Goal: Complete application form: Complete application form

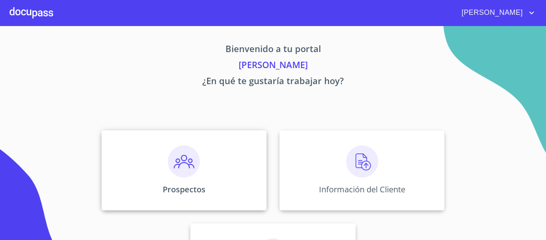
click at [211, 167] on div "Prospectos" at bounding box center [184, 170] width 165 height 80
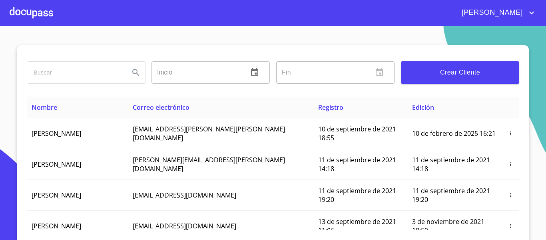
click at [471, 70] on span "Crear Cliente" at bounding box center [460, 72] width 106 height 11
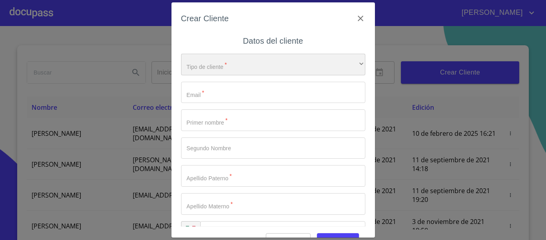
click at [213, 66] on div "​" at bounding box center [273, 65] width 184 height 22
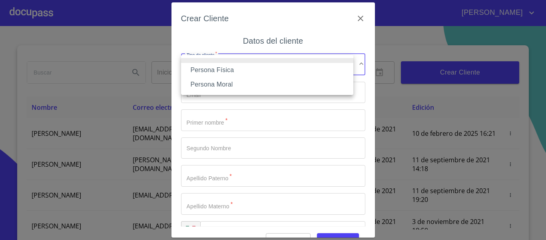
click at [218, 60] on li at bounding box center [267, 60] width 172 height 5
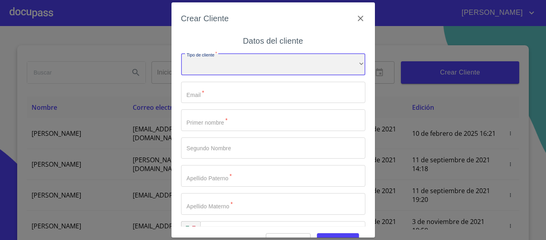
click at [219, 62] on div "​" at bounding box center [273, 65] width 184 height 22
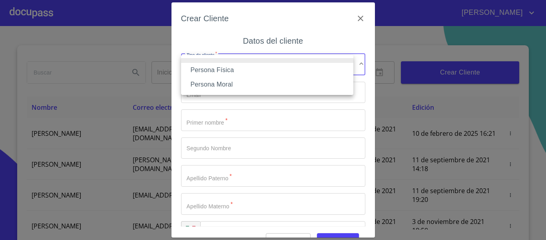
click at [216, 74] on li "Persona Física" at bounding box center [267, 70] width 172 height 14
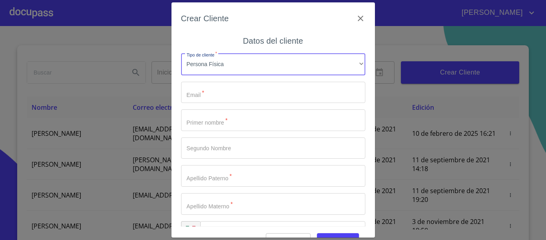
click at [213, 95] on input "Tipo de cliente   *" at bounding box center [273, 93] width 184 height 22
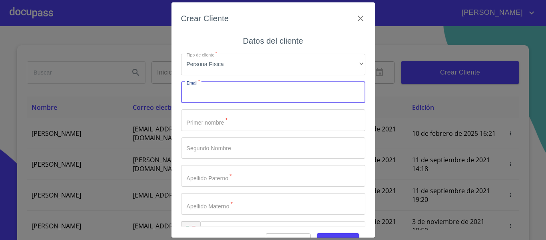
paste input "[EMAIL_ADDRESS][PERSON_NAME][DOMAIN_NAME]"
type input "[EMAIL_ADDRESS][PERSON_NAME][DOMAIN_NAME]"
click at [206, 120] on input "Tipo de cliente   *" at bounding box center [273, 120] width 184 height 22
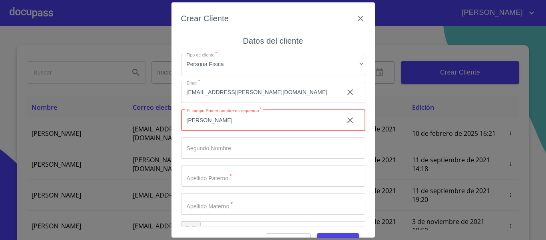
type input "[PERSON_NAME]"
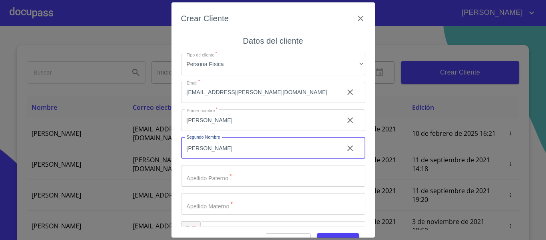
type input "[PERSON_NAME]"
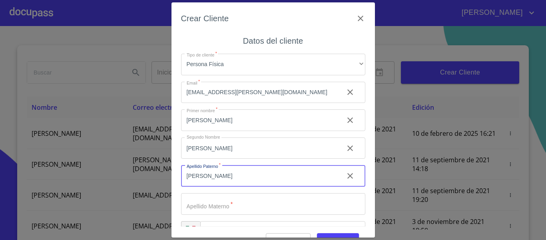
type input "[PERSON_NAME]"
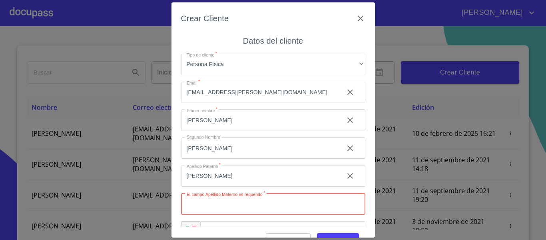
click at [346, 173] on icon "clear input" at bounding box center [351, 176] width 10 height 10
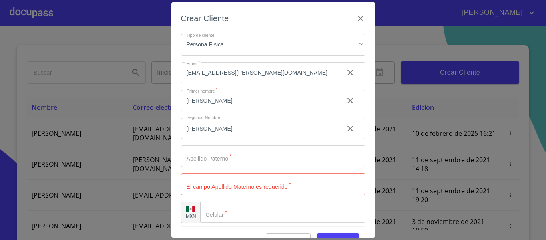
scroll to position [23, 0]
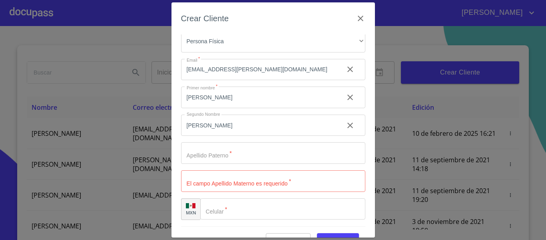
click at [273, 108] on input "Tipo de cliente   *" at bounding box center [259, 97] width 156 height 22
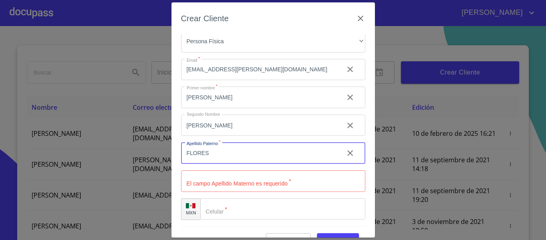
type input "FLORES"
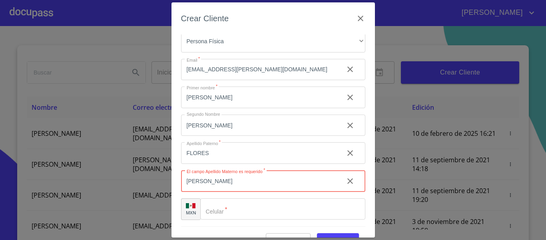
type input "[PERSON_NAME]"
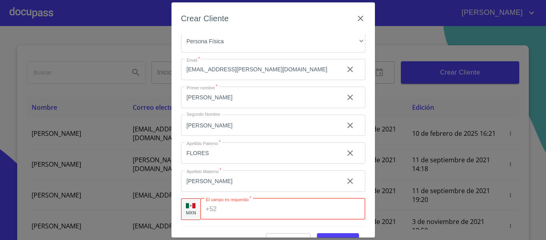
click at [232, 214] on input "Tipo de cliente   *" at bounding box center [292, 209] width 145 height 22
paste input "[PHONE_NUMBER]"
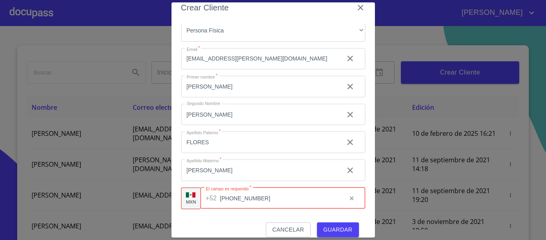
scroll to position [20, 0]
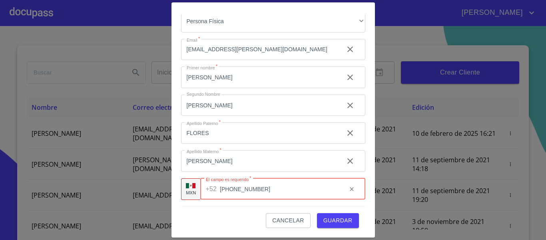
type input "[PHONE_NUMBER]"
click at [324, 214] on button "Guardar" at bounding box center [338, 220] width 42 height 15
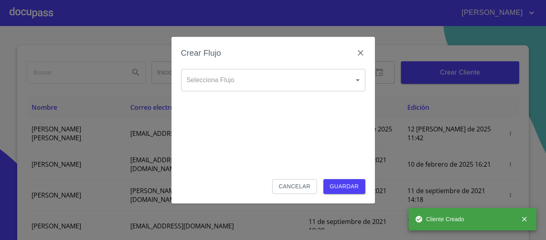
click at [264, 82] on body "[PERSON_NAME] ​ Fin ​ Crear Cliente Nombre Correo electrónico Registro Edición …" at bounding box center [273, 120] width 546 height 240
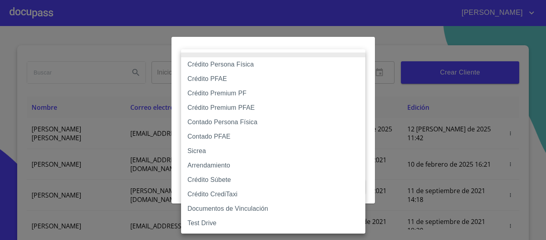
click at [262, 67] on li "Crédito Persona Física" at bounding box center [273, 64] width 184 height 14
type input "6009fb3c7d1714eb8809aa97"
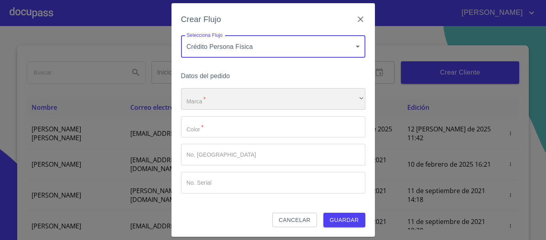
click at [247, 96] on div "​" at bounding box center [273, 99] width 184 height 22
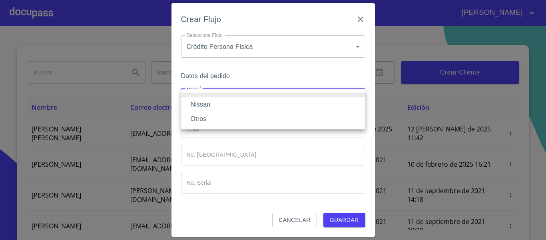
click at [242, 111] on li "Nissan" at bounding box center [273, 104] width 184 height 14
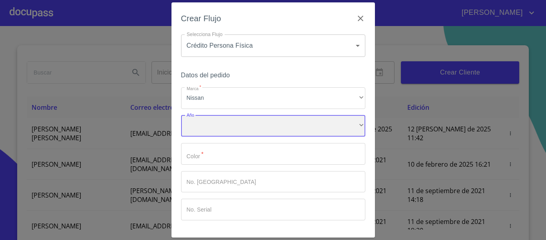
click at [237, 120] on div "​" at bounding box center [273, 126] width 184 height 22
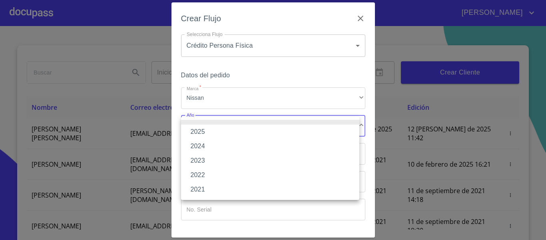
click at [230, 130] on li "2025" at bounding box center [270, 131] width 178 height 14
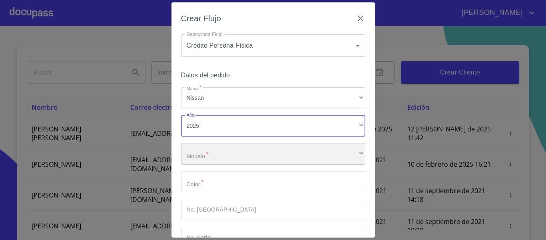
click at [219, 154] on div "​" at bounding box center [273, 154] width 184 height 22
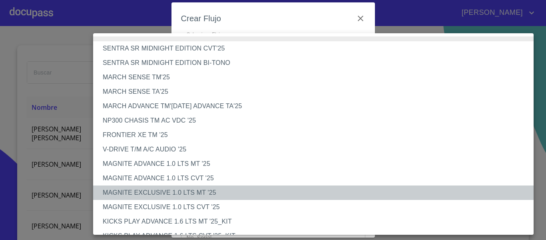
click at [186, 195] on li "MAGNITE EXCLUSIVE 1.0 LTS MT '25" at bounding box center [316, 192] width 447 height 14
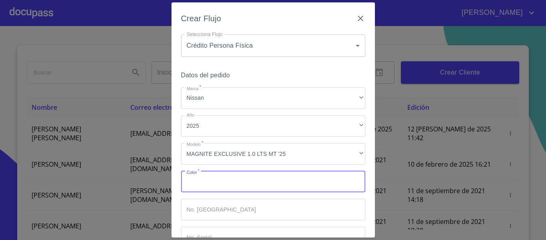
click at [205, 180] on input "Marca   *" at bounding box center [273, 182] width 184 height 22
type input "ROJO"
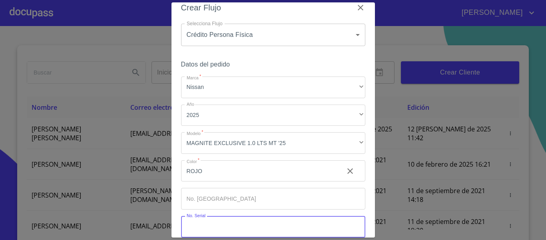
scroll to position [54, 0]
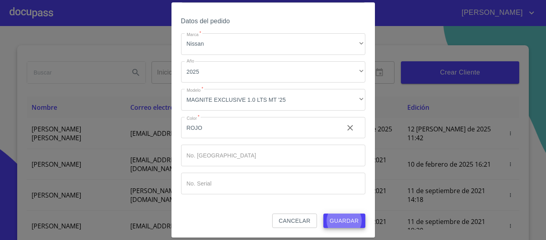
click at [324, 213] on button "Guardar" at bounding box center [345, 220] width 42 height 15
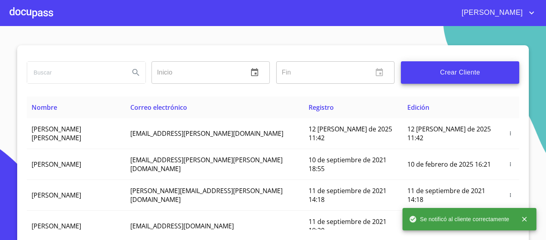
click at [37, 16] on div at bounding box center [32, 13] width 44 height 26
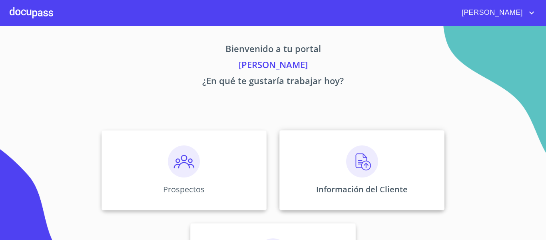
click at [380, 162] on div "Información del Cliente" at bounding box center [362, 170] width 165 height 80
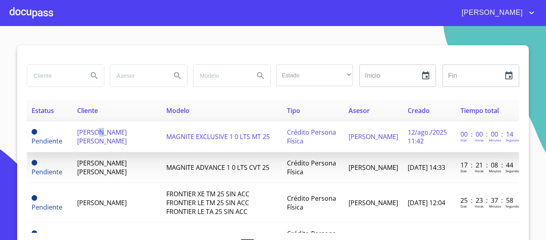
click at [90, 136] on span "[PERSON_NAME] [PERSON_NAME]" at bounding box center [102, 137] width 50 height 18
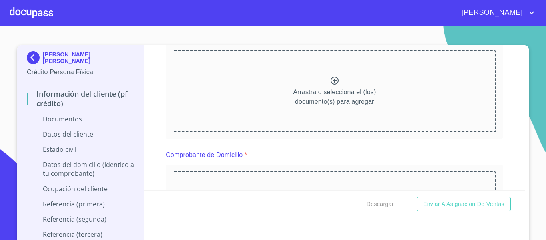
scroll to position [120, 0]
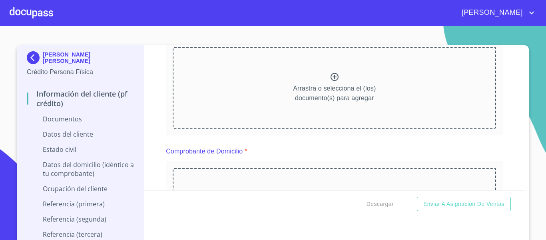
click at [306, 97] on p "Arrastra o selecciona el (los) documento(s) para agregar" at bounding box center [334, 93] width 83 height 19
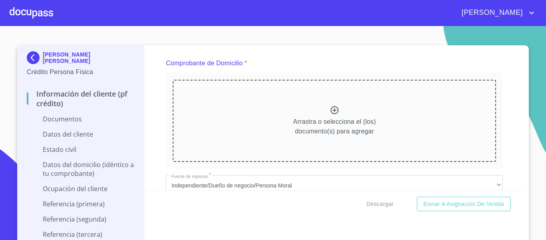
scroll to position [440, 0]
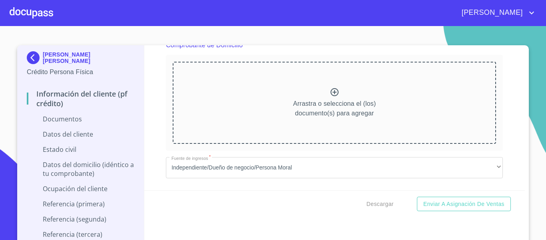
click at [362, 103] on p "Arrastra o selecciona el (los) documento(s) para agregar" at bounding box center [334, 108] width 83 height 19
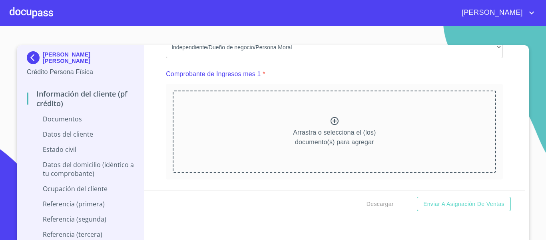
scroll to position [760, 0]
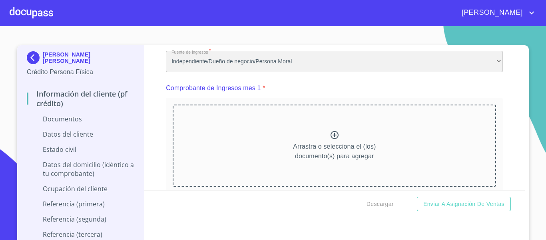
click at [256, 66] on div "Independiente/Dueño de negocio/Persona Moral" at bounding box center [334, 62] width 337 height 22
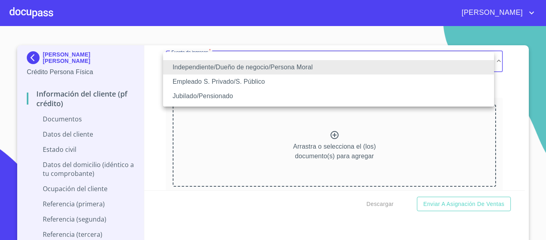
click at [246, 80] on li "Empleado S. Privado/S. Público" at bounding box center [328, 81] width 331 height 14
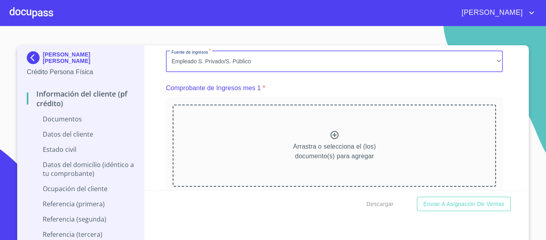
click at [288, 138] on div "Arrastra o selecciona el (los) documento(s) para agregar" at bounding box center [335, 145] width 324 height 82
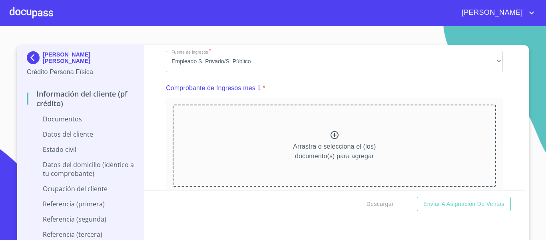
scroll to position [0, 0]
click at [330, 140] on icon at bounding box center [335, 135] width 10 height 10
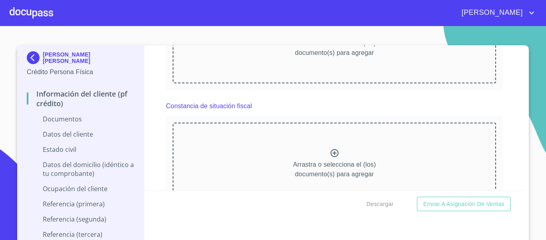
scroll to position [1360, 0]
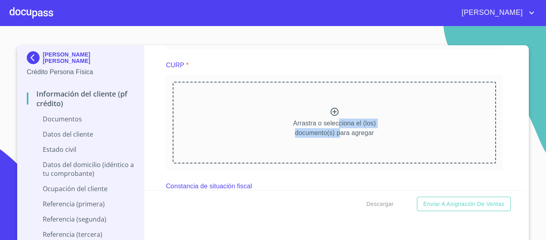
click at [334, 138] on p "Arrastra o selecciona el (los) documento(s) para agregar" at bounding box center [334, 127] width 83 height 19
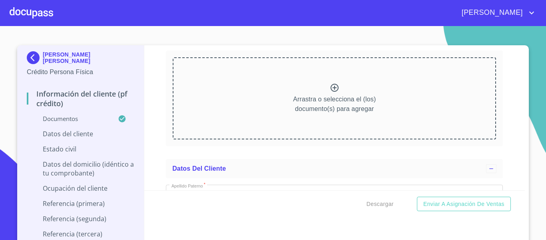
scroll to position [1729, 0]
click at [348, 123] on div "Arrastra o selecciona el (los) documento(s) para agregar" at bounding box center [335, 97] width 324 height 82
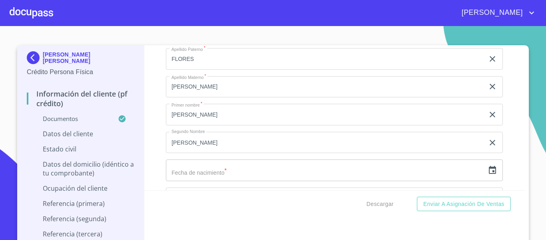
scroll to position [2089, 0]
click at [489, 173] on icon "button" at bounding box center [492, 169] width 7 height 8
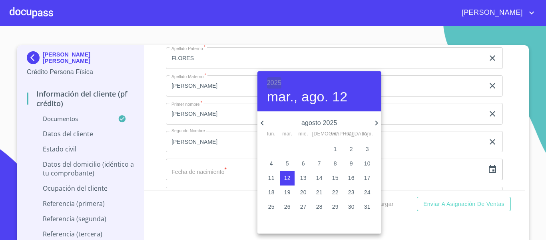
click at [278, 83] on h6 "2025" at bounding box center [274, 82] width 14 height 11
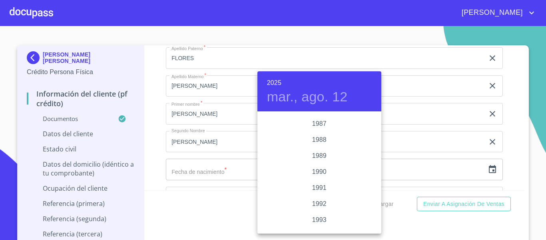
scroll to position [1032, 0]
click at [324, 172] on div "1993" at bounding box center [320, 176] width 124 height 16
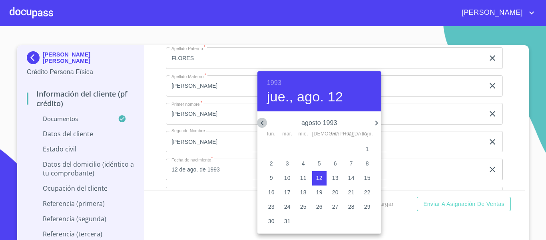
click at [266, 123] on icon "button" at bounding box center [263, 123] width 10 height 10
click at [326, 146] on span "1" at bounding box center [319, 149] width 14 height 8
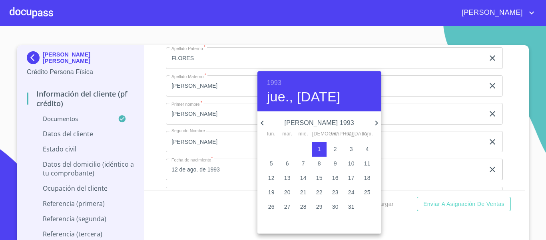
type input "1 de [DATE]. de 1993"
click at [228, 178] on div at bounding box center [273, 120] width 546 height 240
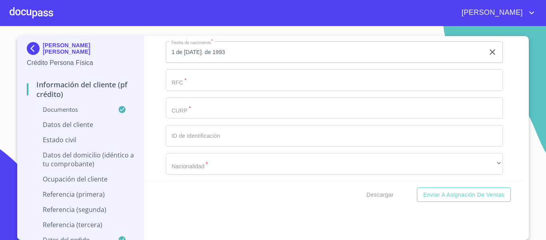
scroll to position [2209, 0]
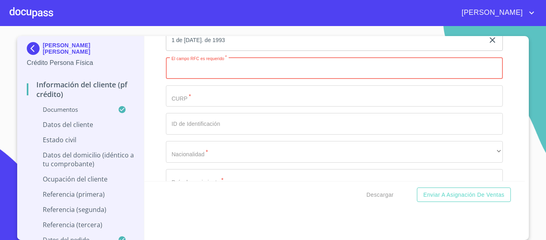
click at [197, 79] on input "Documento de identificación.   *" at bounding box center [334, 68] width 337 height 22
paste input "FOML930701"
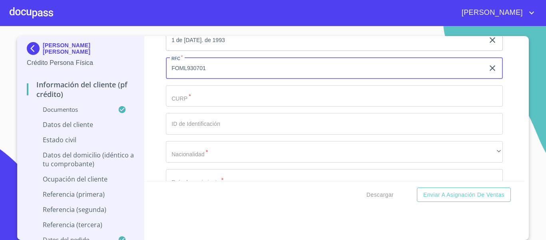
click at [206, 78] on input "FOML930701" at bounding box center [325, 68] width 319 height 22
paste input "KC6"
type input "FOML930701KC6"
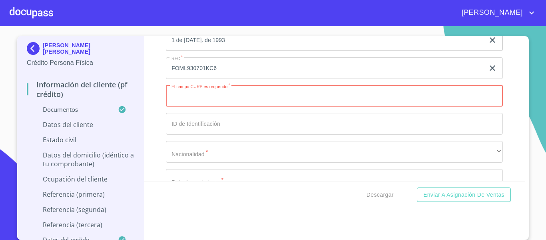
click at [225, 105] on input "Documento de identificación.   *" at bounding box center [334, 96] width 337 height 22
paste input "FOML930701HJCLDS02"
type input "FOML930701HJCLDS02"
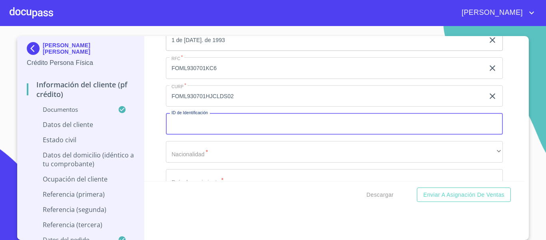
click at [184, 134] on input "Documento de identificación.   *" at bounding box center [334, 124] width 337 height 22
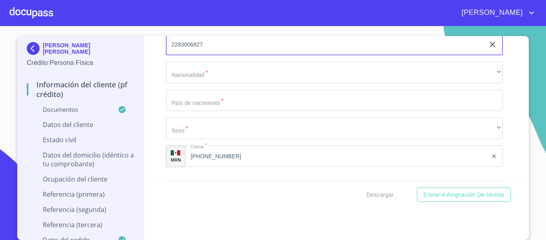
scroll to position [2289, 0]
type input "2283006827"
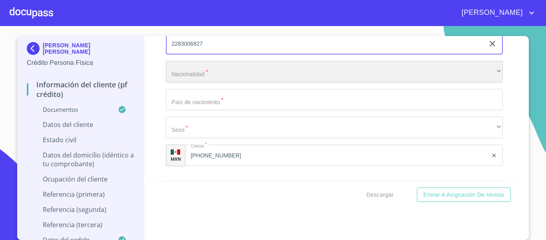
click at [198, 78] on div "​" at bounding box center [334, 72] width 337 height 22
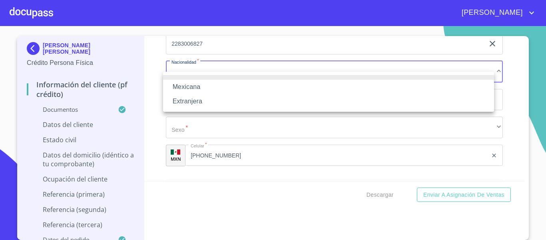
click at [197, 86] on li "Mexicana" at bounding box center [328, 87] width 331 height 14
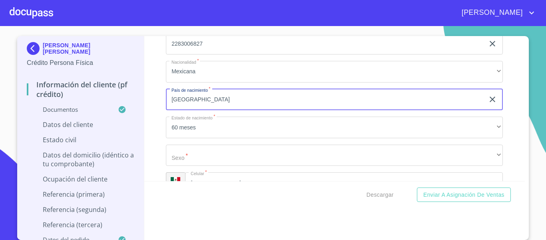
type input "[GEOGRAPHIC_DATA]"
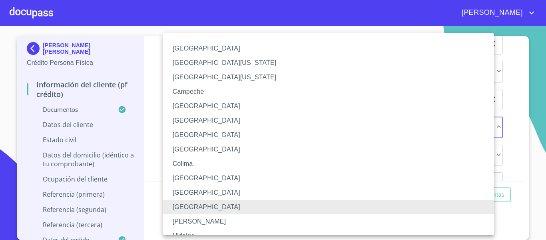
scroll to position [116, 0]
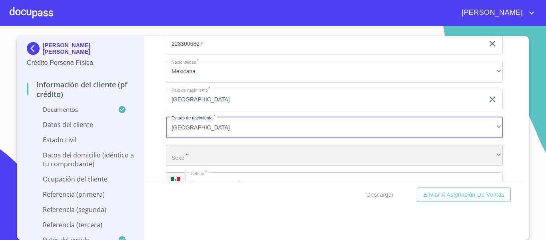
click at [201, 166] on div "​" at bounding box center [334, 155] width 337 height 22
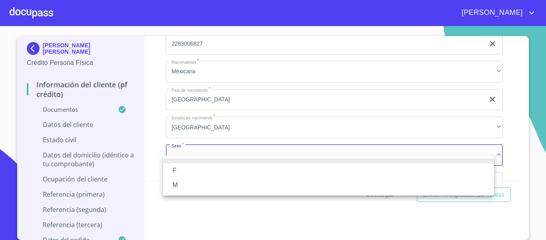
click at [184, 183] on li "M" at bounding box center [328, 185] width 331 height 14
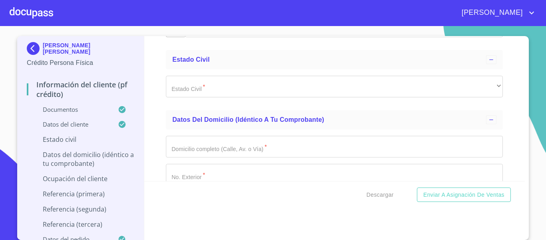
scroll to position [2449, 0]
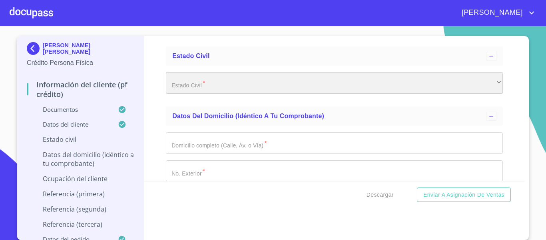
click at [212, 94] on div "​" at bounding box center [334, 83] width 337 height 22
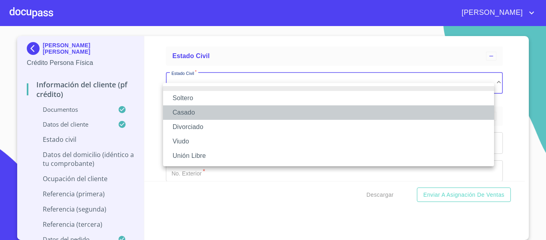
click at [205, 110] on li "Casado" at bounding box center [328, 112] width 331 height 14
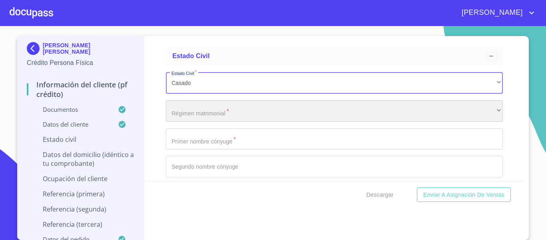
click at [216, 122] on div "​" at bounding box center [334, 111] width 337 height 22
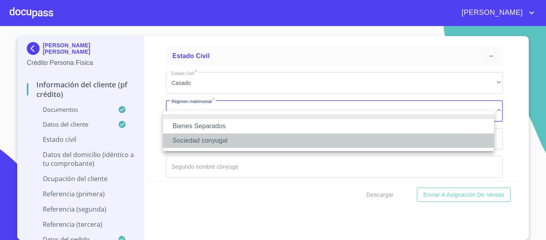
click at [211, 140] on li "Sociedad conyugal" at bounding box center [328, 140] width 331 height 14
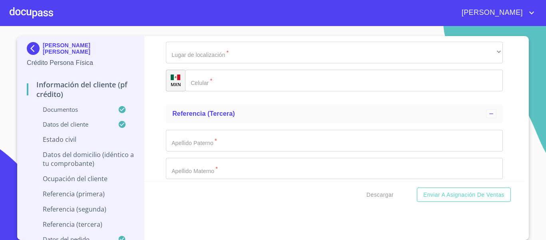
scroll to position [3996, 0]
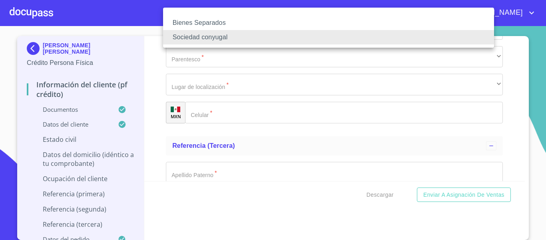
drag, startPoint x: 521, startPoint y: 160, endPoint x: 510, endPoint y: 63, distance: 97.4
click at [510, 63] on div at bounding box center [273, 120] width 546 height 240
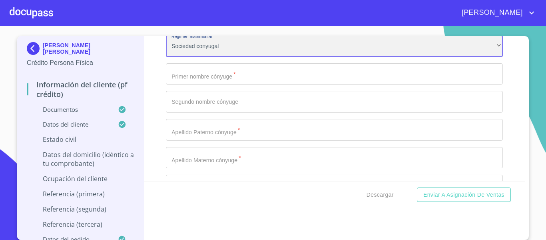
scroll to position [2514, 0]
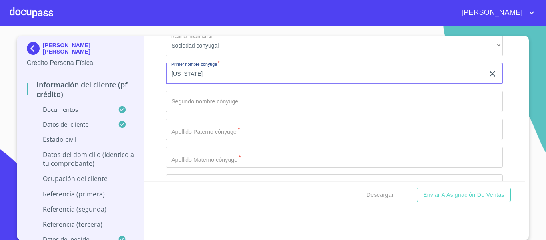
type input "[US_STATE]"
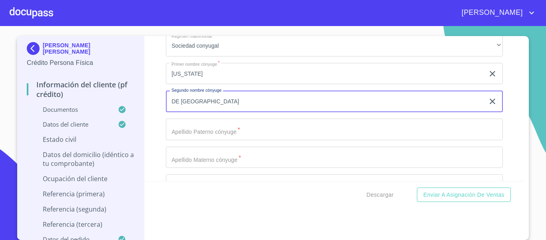
type input "DE [GEOGRAPHIC_DATA]"
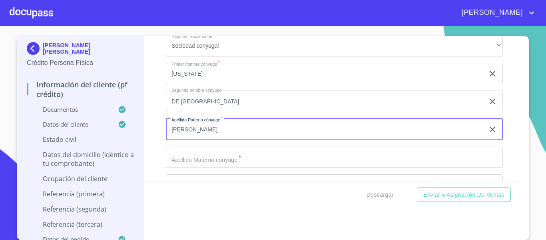
type input "[PERSON_NAME]"
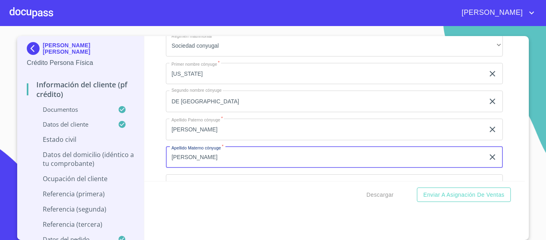
type input "[PERSON_NAME]"
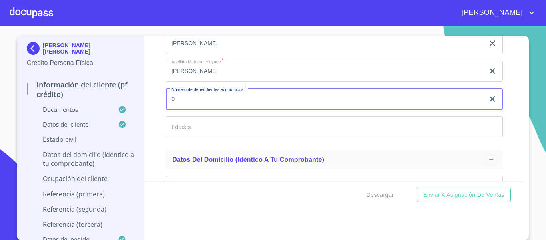
type input "0"
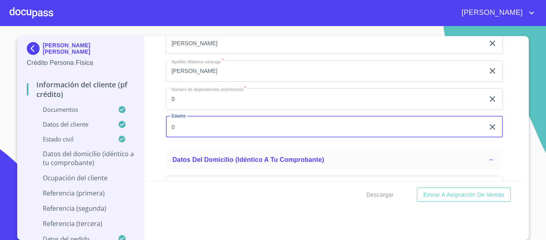
type input "0"
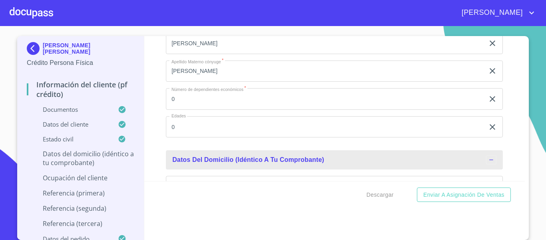
scroll to position [2688, 0]
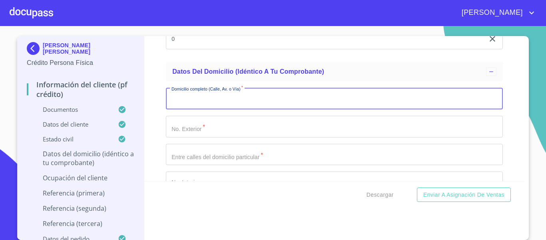
type input "T"
type input "C TOLTECAS"
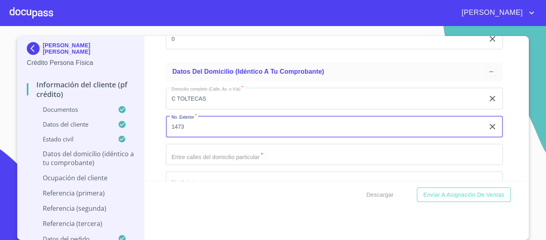
type input "1473"
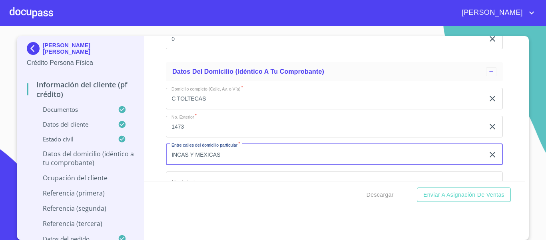
type input "INCAS Y MEXICAS"
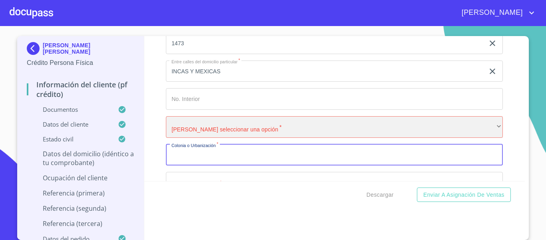
click at [248, 138] on div "​" at bounding box center [334, 127] width 337 height 22
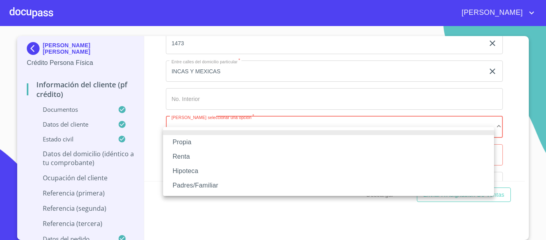
click at [194, 139] on li "Propia" at bounding box center [328, 142] width 331 height 14
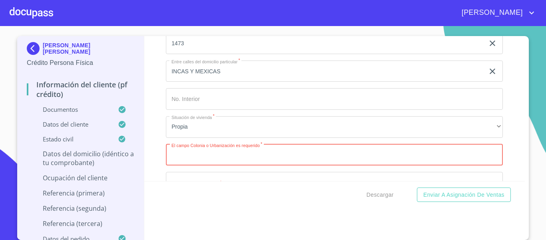
click at [200, 163] on input "Documento de identificación.   *" at bounding box center [334, 155] width 337 height 22
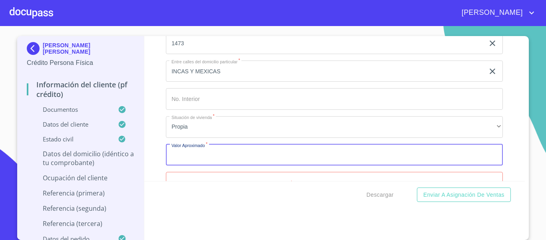
click at [186, 165] on input "Documento de identificación.   *" at bounding box center [334, 155] width 337 height 22
type input "$2,000,000"
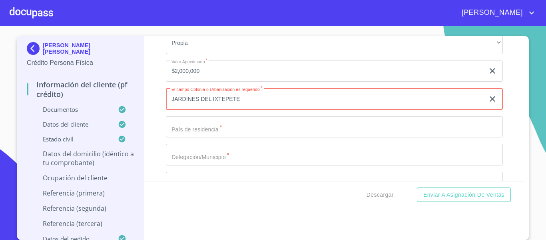
type input "JARDINES DEL IXTEPETE"
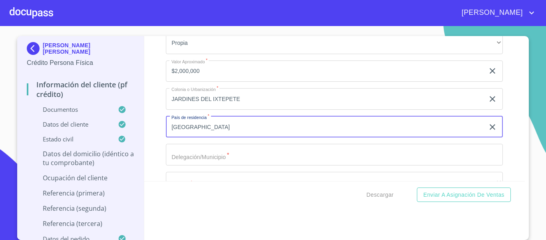
type input "[GEOGRAPHIC_DATA]"
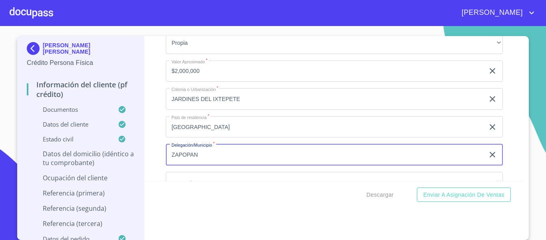
type input "ZAPOPAN"
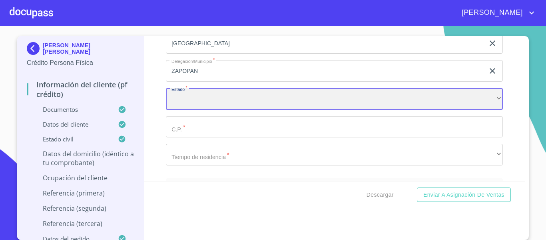
click at [212, 108] on div "​" at bounding box center [334, 99] width 337 height 22
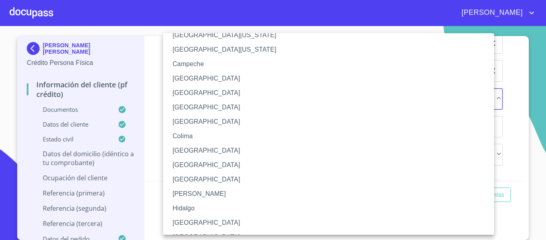
scroll to position [40, 0]
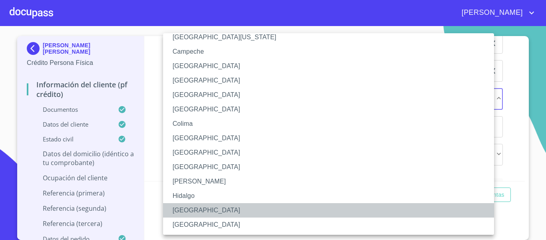
click at [200, 204] on li "[GEOGRAPHIC_DATA]" at bounding box center [331, 210] width 337 height 14
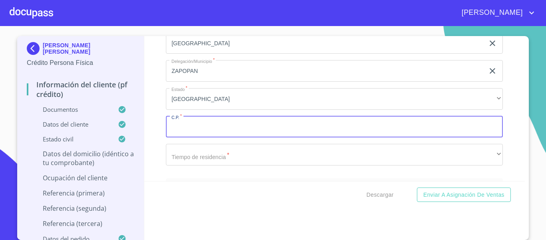
click at [214, 138] on input "Documento de identificación.   *" at bounding box center [334, 127] width 337 height 22
type input "45236"
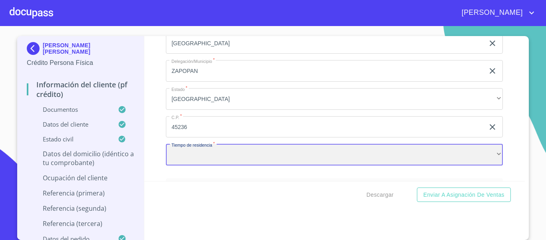
click at [198, 165] on div "​" at bounding box center [334, 155] width 337 height 22
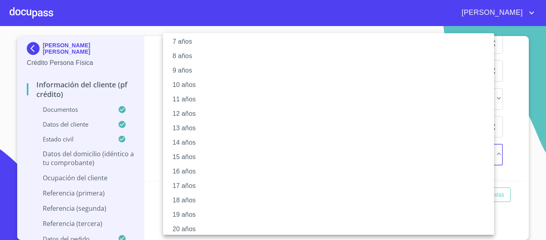
scroll to position [112, 0]
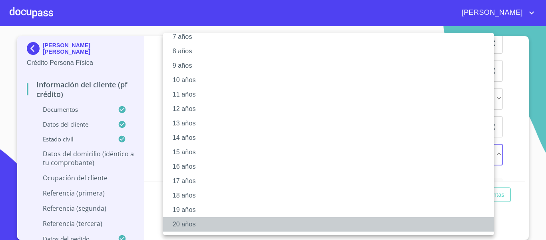
click at [184, 225] on li "20 años" at bounding box center [331, 224] width 337 height 14
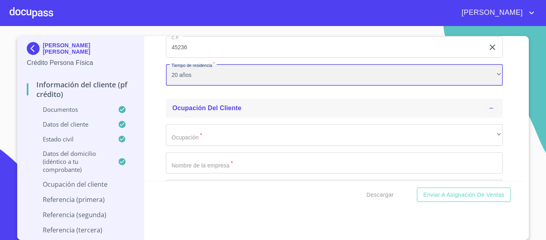
scroll to position [3018, 0]
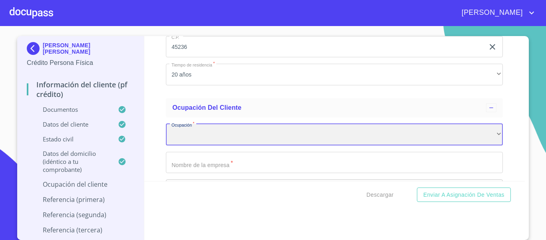
click at [191, 143] on div "​" at bounding box center [334, 135] width 337 height 22
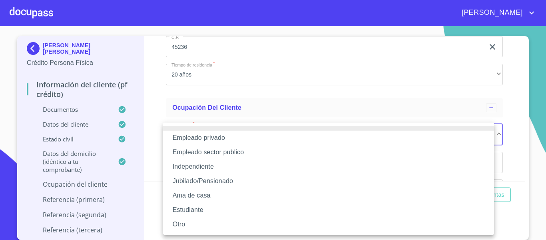
click at [204, 138] on li "Empleado privado" at bounding box center [328, 137] width 331 height 14
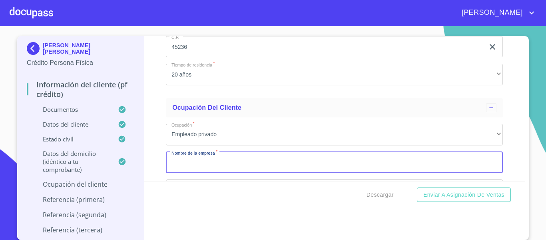
click at [188, 169] on input "Documento de identificación.   *" at bounding box center [334, 163] width 337 height 22
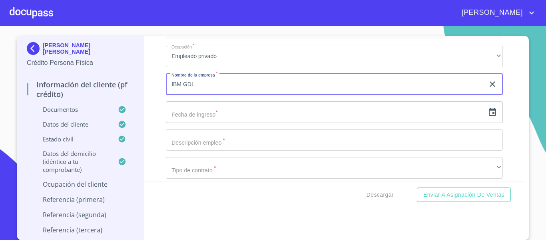
scroll to position [3098, 0]
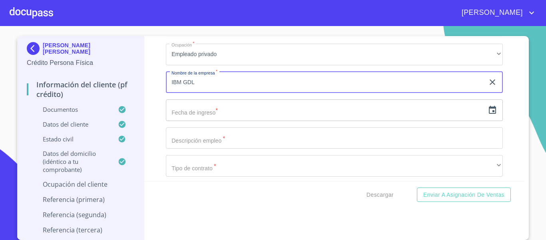
type input "IBM GDL"
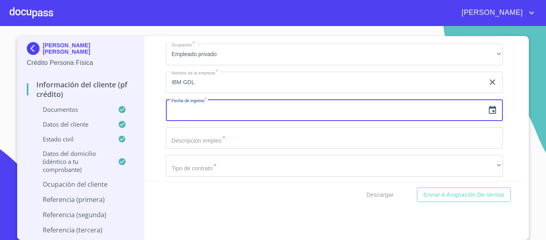
click at [217, 121] on input "text" at bounding box center [325, 110] width 319 height 22
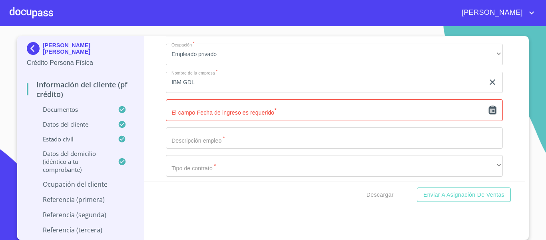
click at [488, 115] on icon "button" at bounding box center [493, 110] width 10 height 10
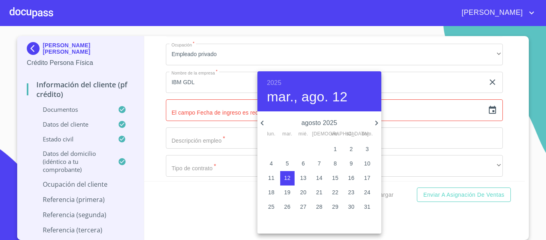
click at [275, 76] on div "[DATE], ago. 12" at bounding box center [320, 91] width 124 height 40
click at [273, 84] on h6 "2025" at bounding box center [274, 82] width 14 height 11
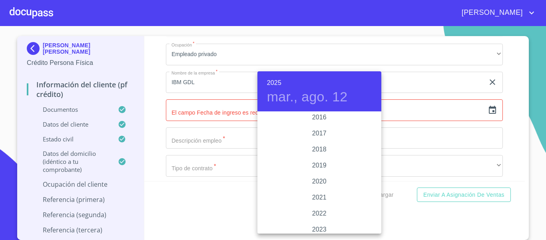
scroll to position [1472, 0]
click at [320, 183] on div "2021" at bounding box center [320, 184] width 124 height 16
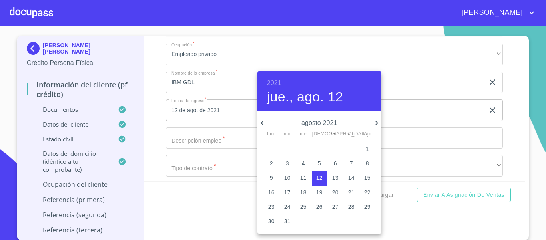
click at [266, 126] on icon "button" at bounding box center [263, 123] width 10 height 10
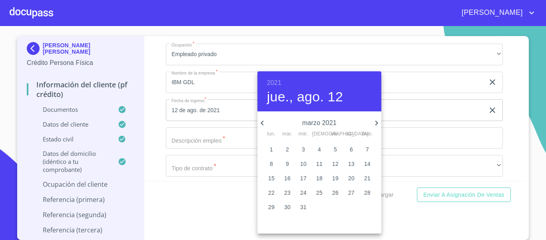
click at [266, 126] on icon "button" at bounding box center [263, 123] width 10 height 10
click at [336, 146] on p "1" at bounding box center [335, 149] width 3 height 8
type input "1 de ene. de 2021"
click at [220, 140] on div at bounding box center [273, 120] width 546 height 240
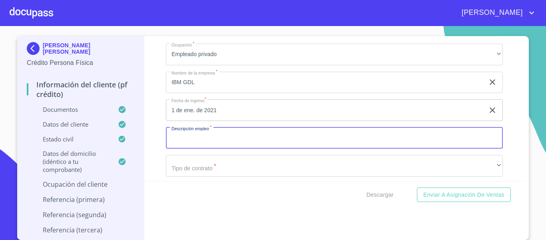
click at [210, 144] on input "Documento de identificación.   *" at bounding box center [334, 138] width 337 height 22
click at [209, 145] on input "Documento de identificación.   *" at bounding box center [334, 138] width 337 height 22
type input "INGENIERO EN SISTEMAS"
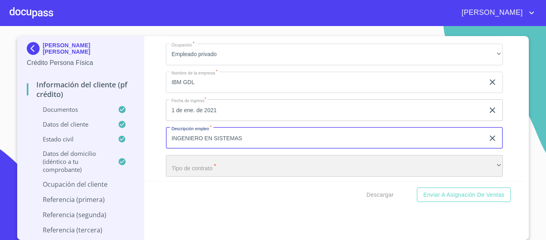
click at [212, 174] on div "​" at bounding box center [334, 166] width 337 height 22
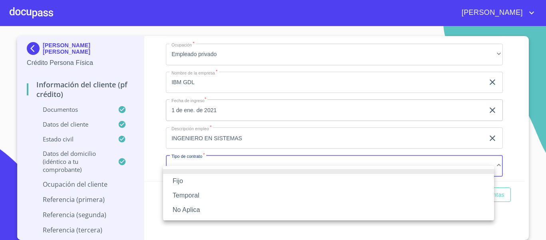
click at [215, 183] on li "Fijo" at bounding box center [328, 181] width 331 height 14
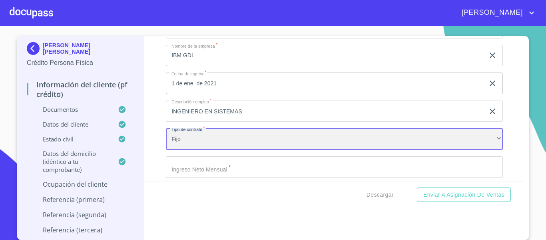
scroll to position [3144, 0]
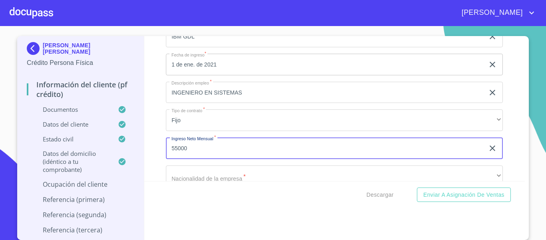
type input "55000"
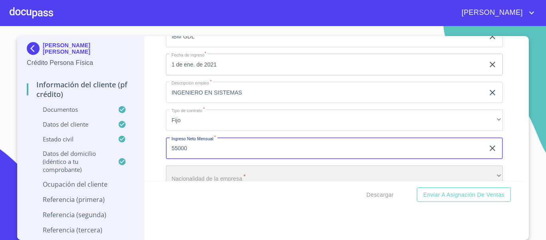
scroll to position [3160, 0]
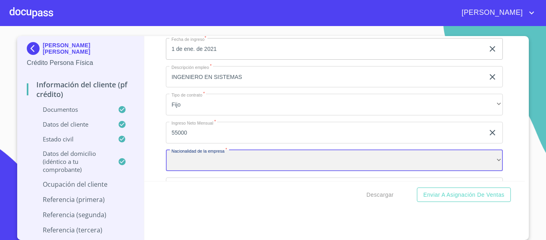
click at [234, 167] on div "​" at bounding box center [334, 161] width 337 height 22
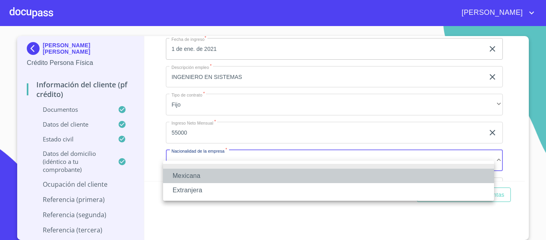
click at [201, 177] on li "Mexicana" at bounding box center [328, 175] width 331 height 14
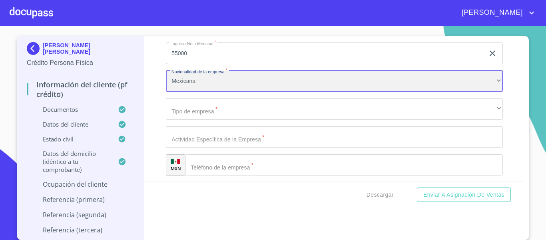
scroll to position [3240, 0]
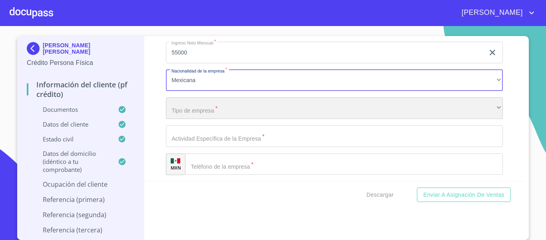
click at [184, 119] on div "​" at bounding box center [334, 108] width 337 height 22
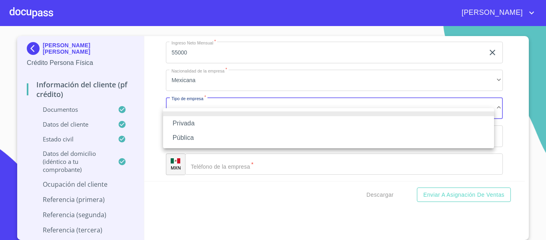
click at [187, 125] on li "Privada" at bounding box center [328, 123] width 331 height 14
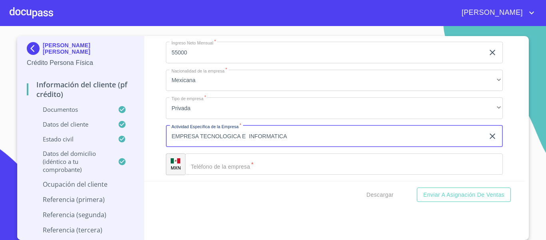
type input "EMPRESA TECNOLOGICA E INFORMATICA"
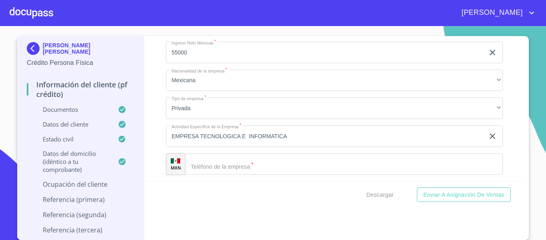
click at [208, 181] on div "Descargar Enviar a Asignación de Ventas" at bounding box center [334, 194] width 381 height 27
click at [213, 175] on input "Documento de identificación.   *" at bounding box center [344, 164] width 318 height 22
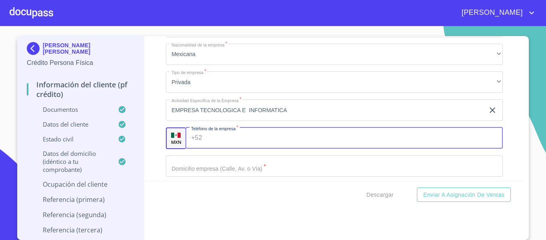
scroll to position [3280, 0]
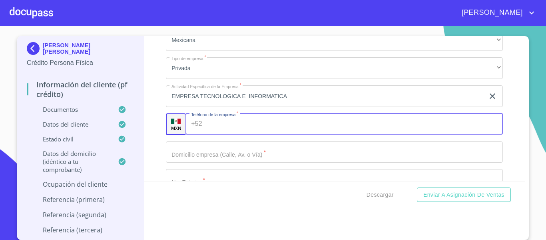
paste input "(FO)ML930701HJCLDS0"
type input "FO"
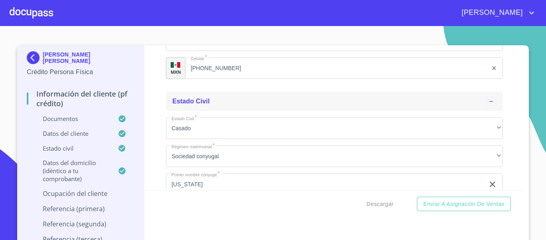
scroll to position [2400, 0]
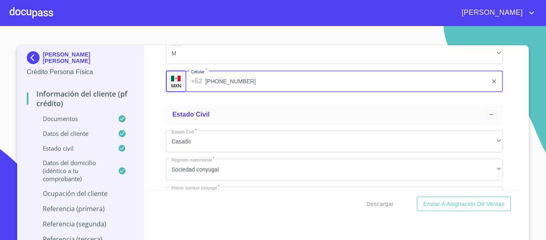
drag, startPoint x: 229, startPoint y: 92, endPoint x: 208, endPoint y: 91, distance: 21.6
click at [206, 92] on input "[PHONE_NUMBER]" at bounding box center [347, 81] width 283 height 22
drag, startPoint x: 236, startPoint y: 88, endPoint x: 223, endPoint y: 90, distance: 12.5
click at [219, 90] on input "[PHONE_NUMBER]" at bounding box center [347, 81] width 283 height 22
click at [238, 90] on input "[PHONE_NUMBER]" at bounding box center [347, 81] width 283 height 22
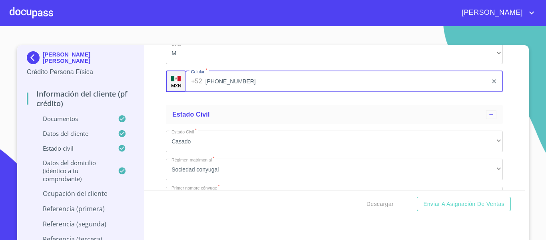
drag, startPoint x: 230, startPoint y: 90, endPoint x: 207, endPoint y: 94, distance: 23.9
click at [207, 92] on input "[PHONE_NUMBER]" at bounding box center [347, 81] width 283 height 22
drag, startPoint x: 235, startPoint y: 90, endPoint x: 240, endPoint y: 90, distance: 4.8
click at [236, 90] on input "[PHONE_NUMBER]" at bounding box center [347, 81] width 283 height 22
click at [241, 90] on input "[PHONE_NUMBER]" at bounding box center [347, 81] width 283 height 22
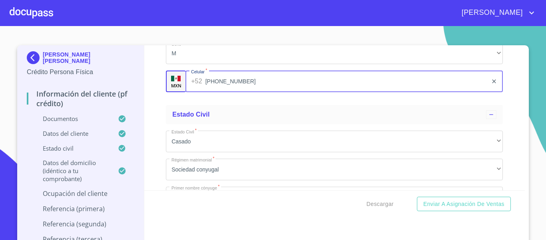
drag, startPoint x: 238, startPoint y: 89, endPoint x: 203, endPoint y: 94, distance: 35.9
click at [206, 92] on input "[PHONE_NUMBER]" at bounding box center [347, 81] width 283 height 22
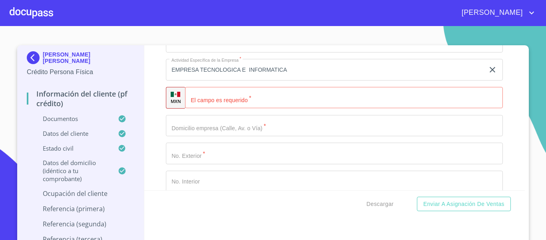
scroll to position [3320, 0]
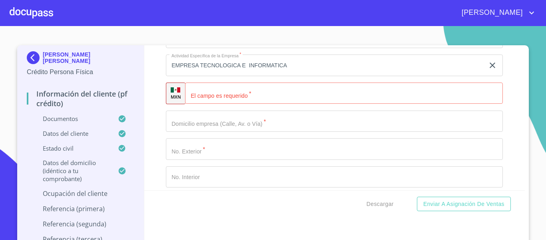
click at [239, 104] on input "Documento de identificación.   *" at bounding box center [344, 93] width 318 height 22
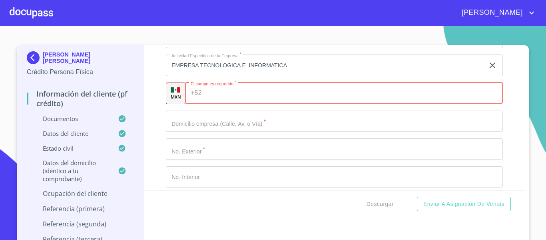
paste input "[PHONE_NUMBER]"
type input "[PHONE_NUMBER]"
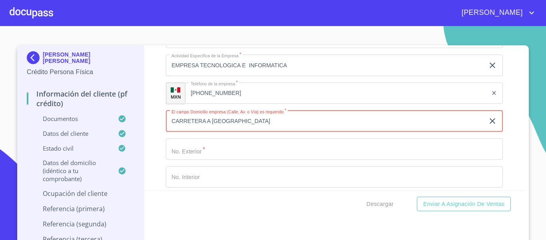
type input "CARRETERA A [GEOGRAPHIC_DATA]"
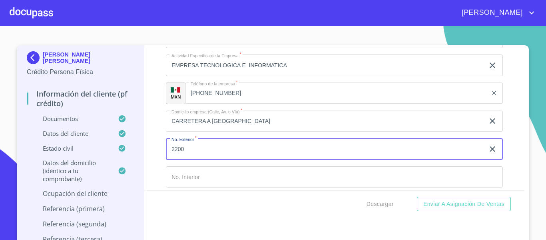
type input "2200"
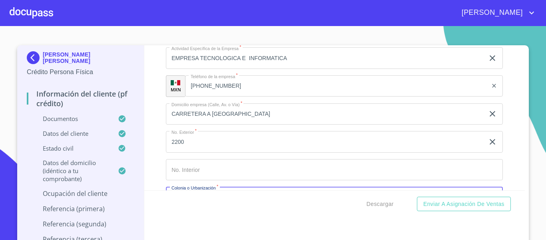
scroll to position [3416, 0]
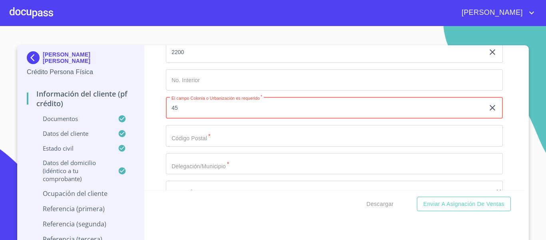
type input "4"
type input "EL SALTO"
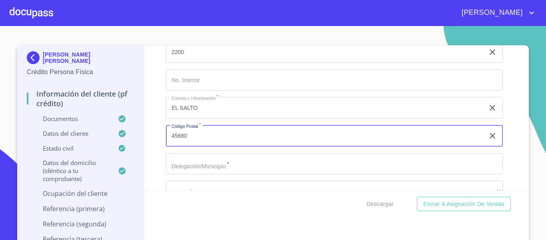
type input "45680"
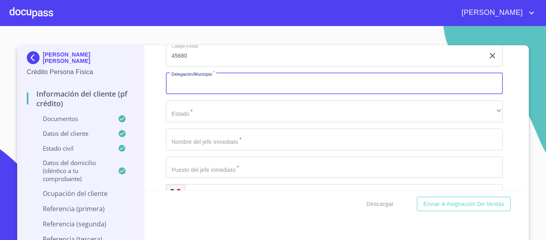
click at [212, 94] on input "Documento de identificación.   *" at bounding box center [334, 84] width 337 height 22
type input "EL SALTO"
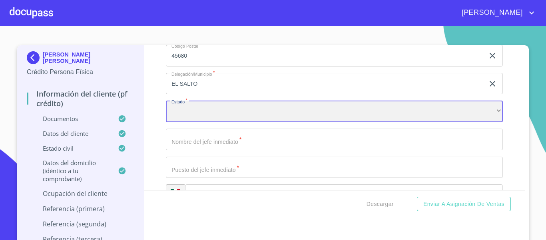
click at [183, 122] on div "​" at bounding box center [334, 111] width 337 height 22
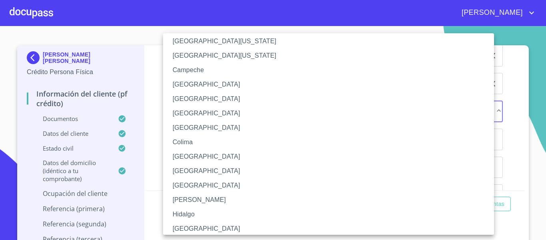
scroll to position [40, 0]
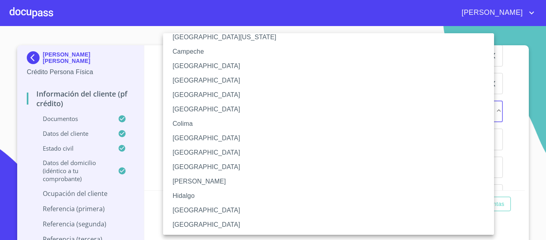
click at [192, 210] on li "[GEOGRAPHIC_DATA]" at bounding box center [331, 210] width 337 height 14
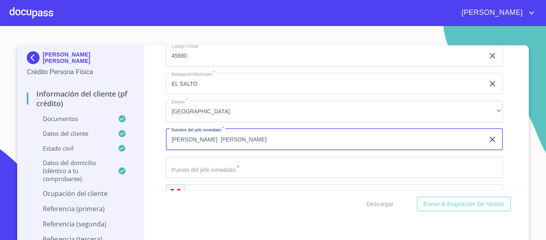
type input "[PERSON_NAME] [PERSON_NAME]"
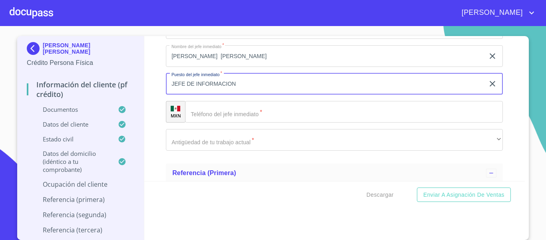
scroll to position [3576, 0]
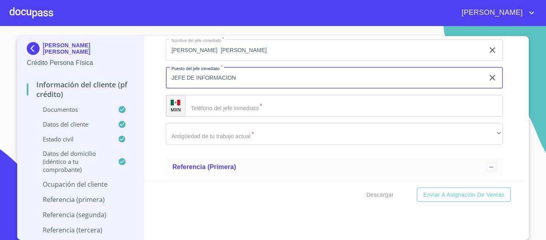
type input "JEFE DE INFORMACION"
click at [218, 116] on input "Documento de identificación.   *" at bounding box center [344, 106] width 318 height 22
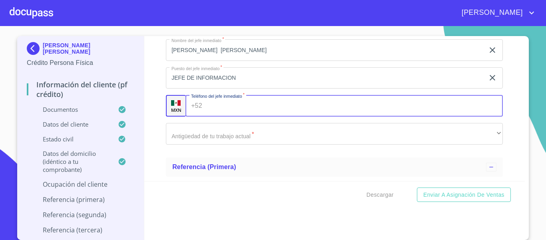
paste input "[PHONE_NUMBER]"
type input "[PHONE_NUMBER]"
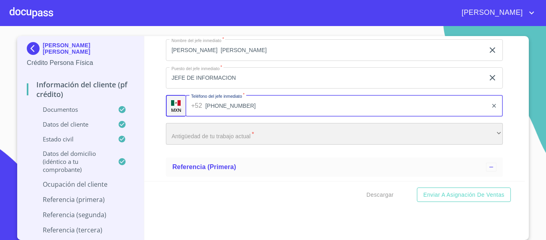
click at [221, 144] on div "​" at bounding box center [334, 134] width 337 height 22
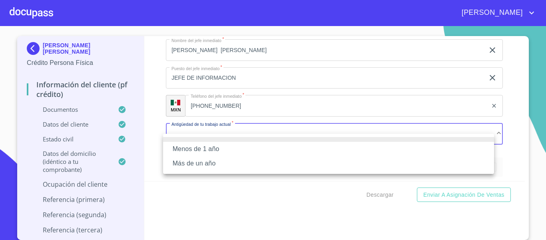
click at [215, 162] on li "Más de un año" at bounding box center [328, 163] width 331 height 14
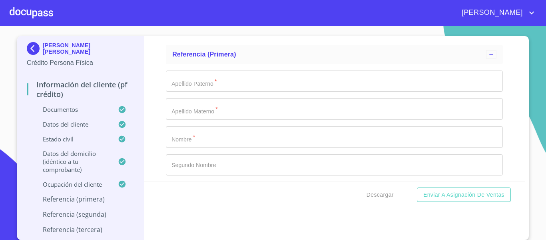
scroll to position [3696, 0]
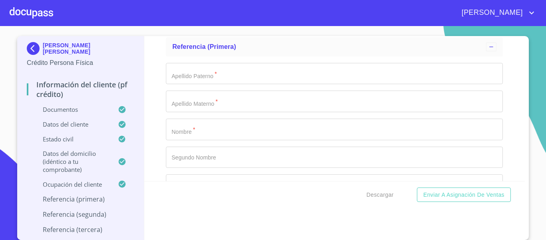
click at [158, 80] on div "Información del cliente (PF crédito) Documentos Documento de identificación.   …" at bounding box center [334, 108] width 381 height 145
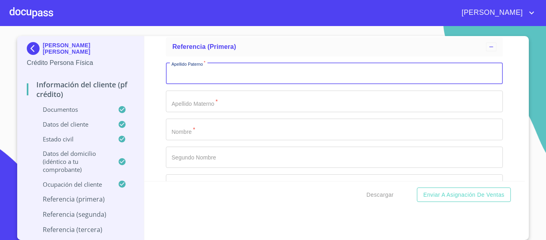
click at [240, 82] on input "Documento de identificación.   *" at bounding box center [334, 74] width 337 height 22
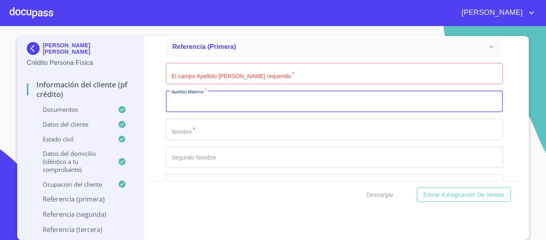
click at [186, 112] on input "Documento de identificación.   *" at bounding box center [334, 101] width 337 height 22
click at [192, 84] on input "Documento de identificación.   *" at bounding box center [334, 74] width 337 height 22
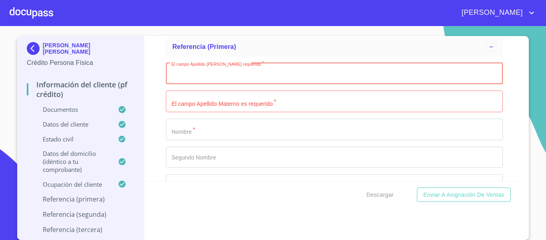
click at [195, 84] on input "Documento de identificación.   *" at bounding box center [334, 74] width 337 height 22
click at [225, 80] on input "Documento de identificación.   *" at bounding box center [334, 74] width 337 height 22
click at [232, 84] on input "Documento de identificación.   *" at bounding box center [334, 74] width 337 height 22
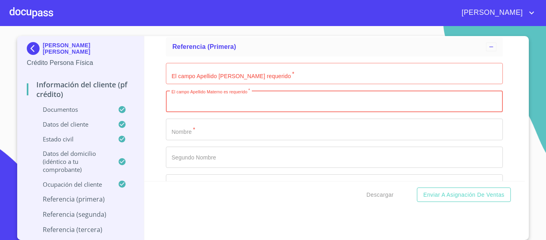
click at [223, 75] on input "Documento de identificación.   *" at bounding box center [334, 74] width 337 height 22
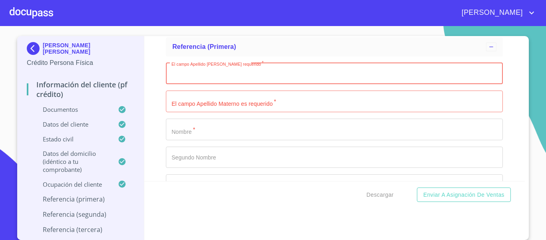
click at [221, 84] on input "Documento de identificación.   *" at bounding box center [334, 74] width 337 height 22
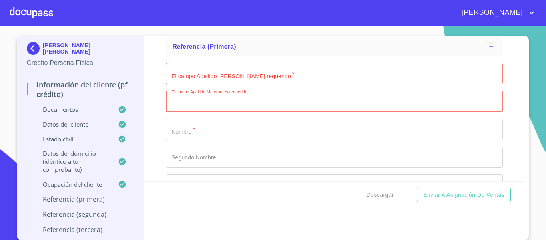
click at [230, 77] on input "Documento de identificación.   *" at bounding box center [334, 74] width 337 height 22
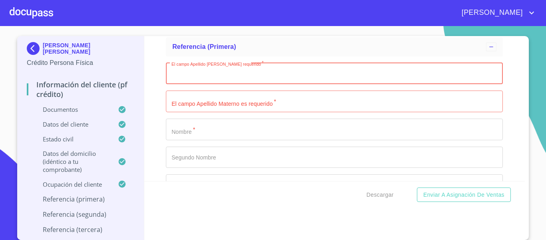
click at [226, 84] on input "Documento de identificación.   *" at bounding box center [334, 74] width 337 height 22
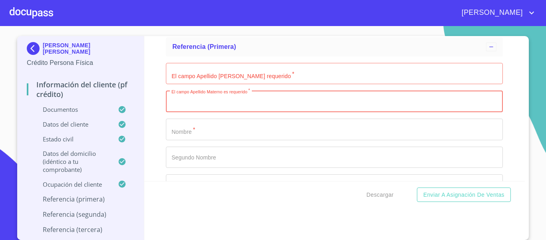
click at [234, 84] on input "Documento de identificación.   *" at bounding box center [334, 74] width 337 height 22
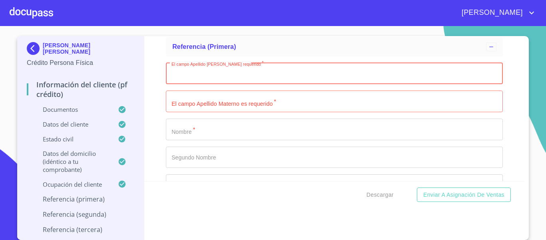
click at [201, 84] on input "Documento de identificación.   *" at bounding box center [334, 74] width 337 height 22
click at [215, 82] on input "Documento de identificación.   *" at bounding box center [334, 74] width 337 height 22
type input "S"
click at [217, 78] on input "Documento de identificación.   *" at bounding box center [334, 74] width 337 height 22
type input "FLORES"
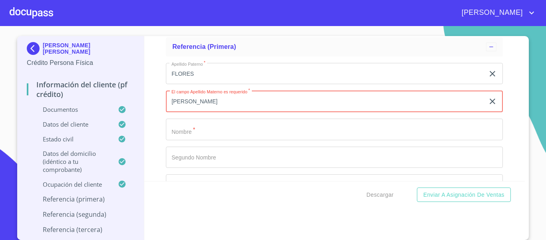
type input "[PERSON_NAME]"
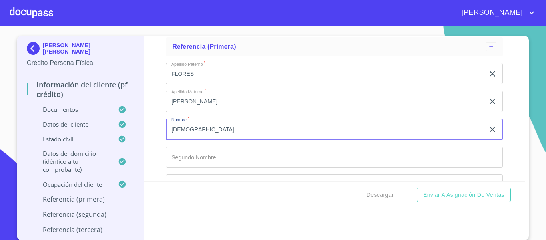
type input "[DEMOGRAPHIC_DATA]"
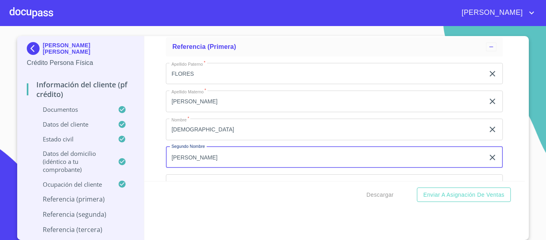
type input "[PERSON_NAME]"
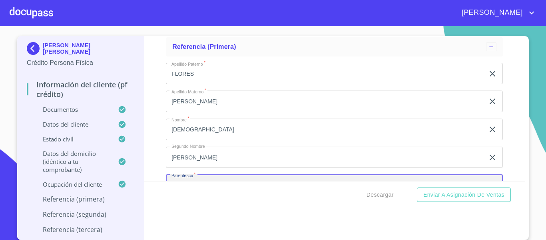
scroll to position [3782, 0]
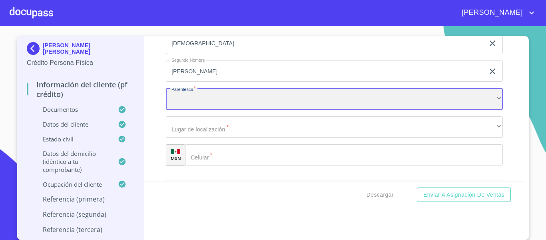
click at [207, 110] on div "​" at bounding box center [334, 99] width 337 height 22
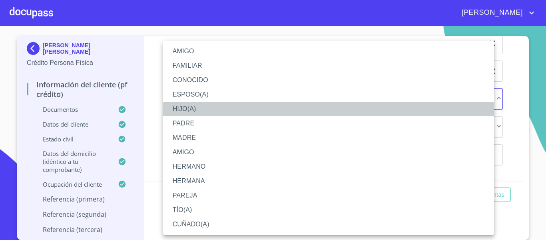
click at [194, 109] on li "HIJO(A)" at bounding box center [328, 109] width 331 height 14
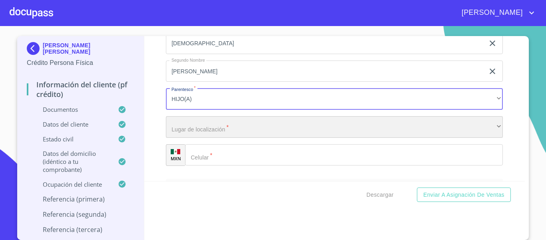
click at [193, 135] on div "​" at bounding box center [334, 127] width 337 height 22
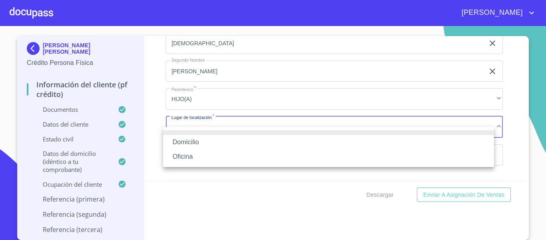
click at [198, 110] on div at bounding box center [273, 120] width 546 height 240
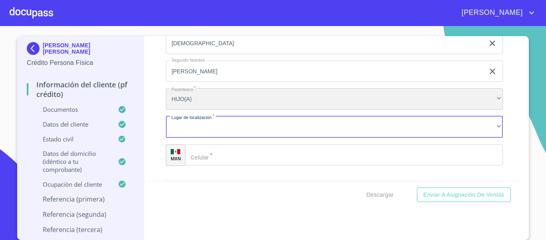
click at [197, 105] on div "HIJO(A)" at bounding box center [334, 99] width 337 height 22
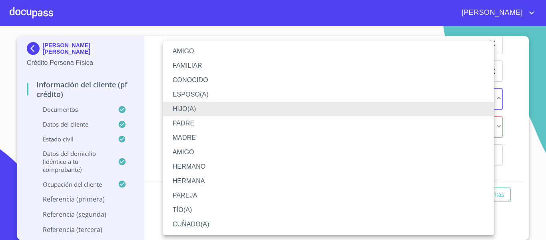
click at [199, 167] on li "HERMANO" at bounding box center [328, 166] width 331 height 14
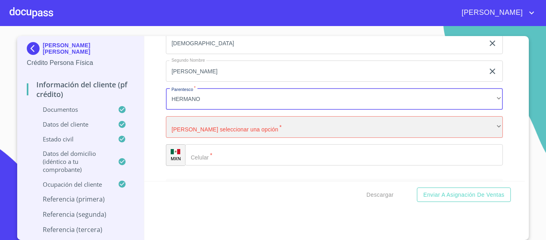
click at [202, 136] on div "​" at bounding box center [334, 127] width 337 height 22
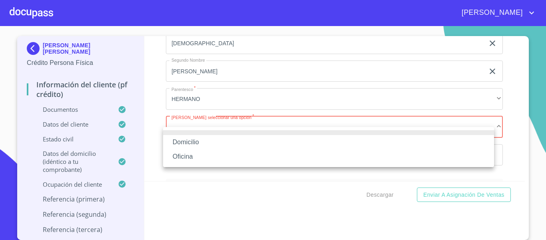
click at [202, 136] on li "Domicilio" at bounding box center [328, 142] width 331 height 14
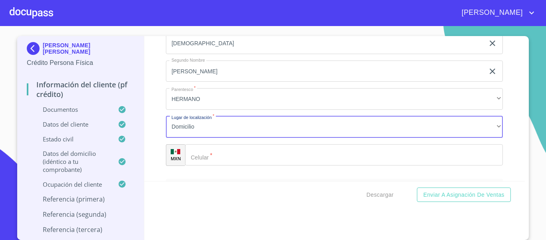
click at [230, 166] on input "Documento de identificación.   *" at bounding box center [344, 155] width 318 height 22
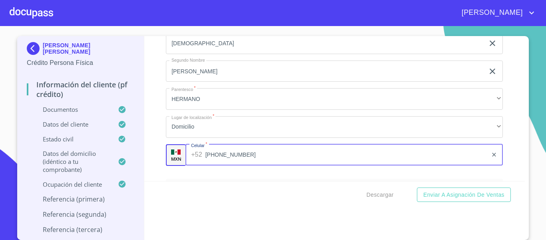
type input "[PHONE_NUMBER]"
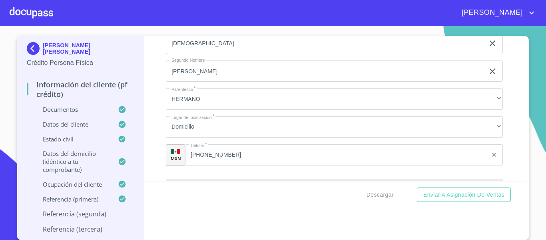
scroll to position [3871, 0]
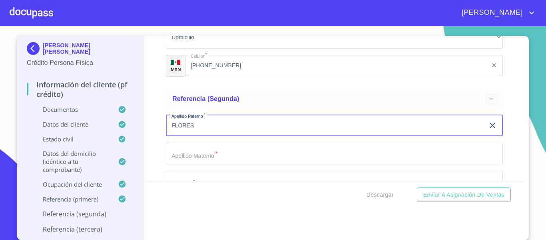
type input "FLORES"
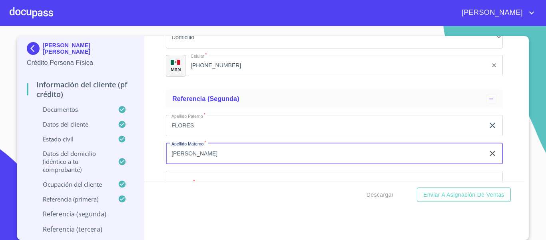
type input "[PERSON_NAME]"
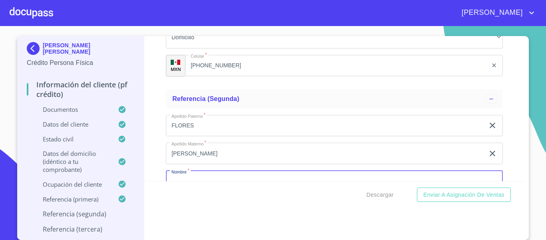
scroll to position [3892, 0]
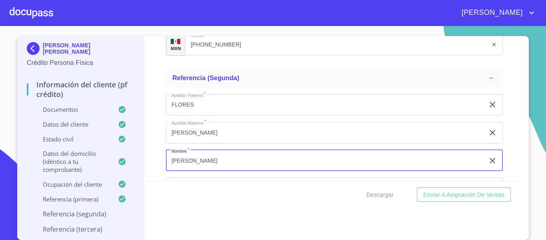
type input "[PERSON_NAME]"
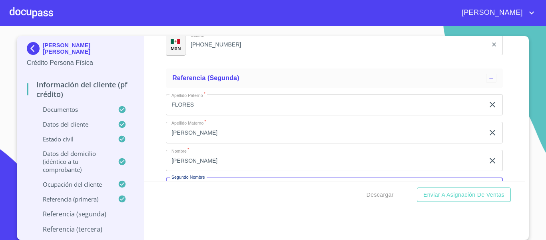
scroll to position [3982, 0]
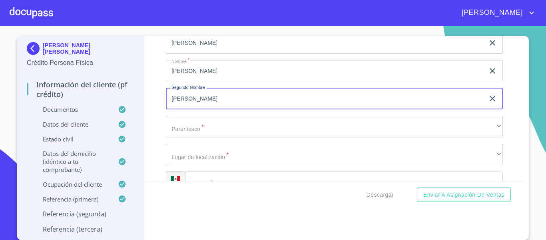
type input "[PERSON_NAME]"
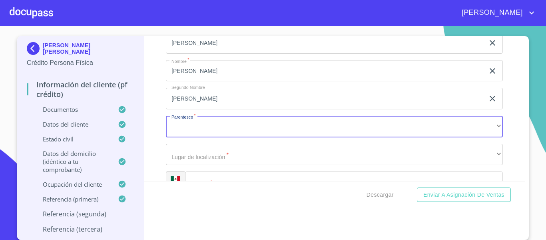
click at [488, 103] on icon "clear input" at bounding box center [493, 99] width 10 height 10
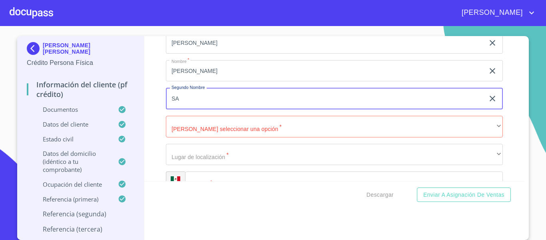
type input "S"
type input "[PERSON_NAME]"
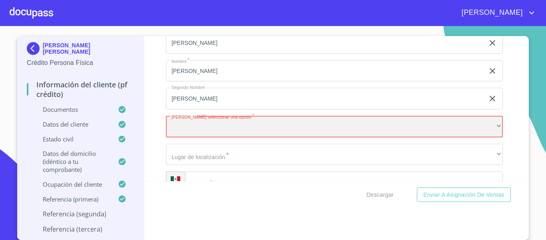
click at [181, 136] on div "​" at bounding box center [334, 127] width 337 height 22
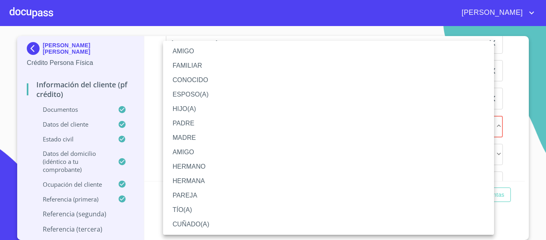
click at [200, 169] on li "HERMANO" at bounding box center [328, 166] width 331 height 14
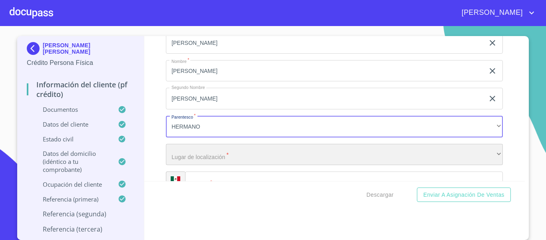
click at [186, 161] on div "​" at bounding box center [334, 155] width 337 height 22
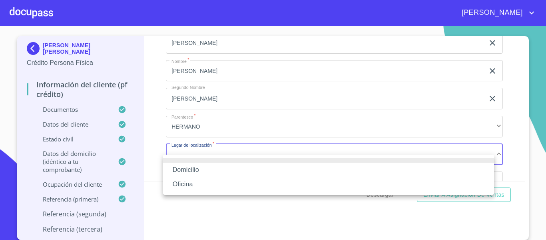
click at [187, 162] on li "Domicilio" at bounding box center [328, 169] width 331 height 14
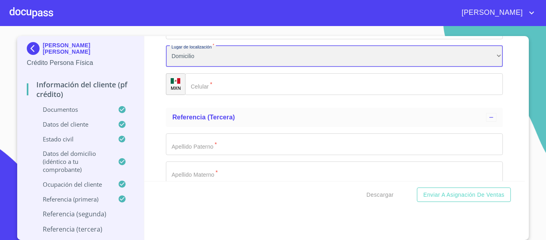
scroll to position [4102, 0]
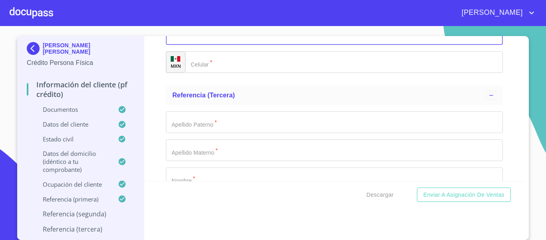
click at [253, 73] on input "Documento de identificación.   *" at bounding box center [344, 62] width 318 height 22
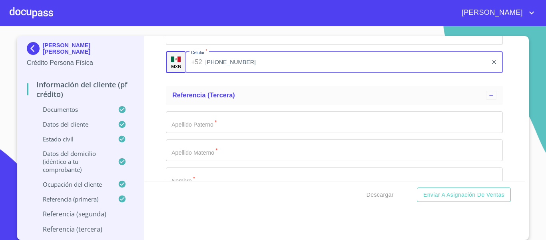
type input "[PHONE_NUMBER]"
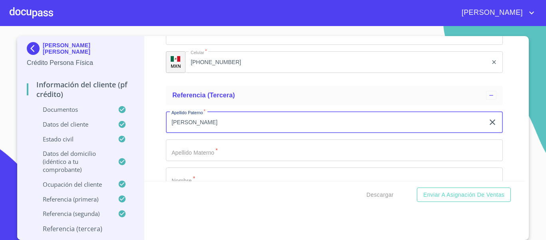
type input "[PERSON_NAME]"
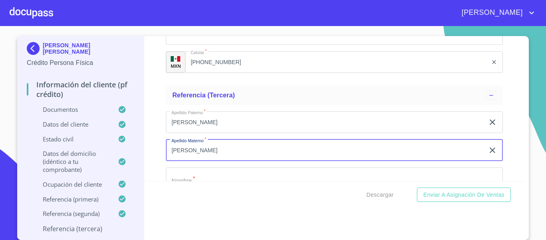
type input "[PERSON_NAME]"
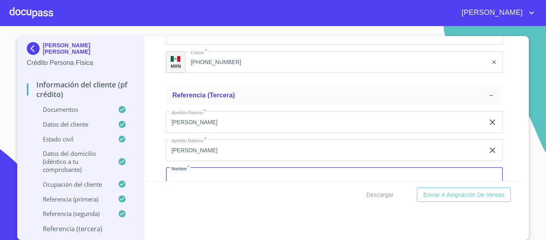
scroll to position [4119, 0]
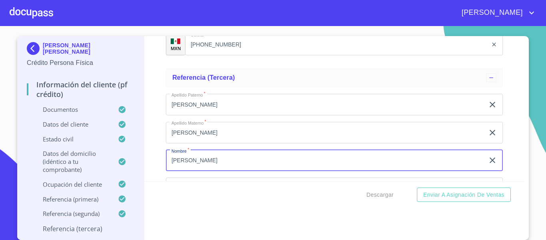
type input "[PERSON_NAME]"
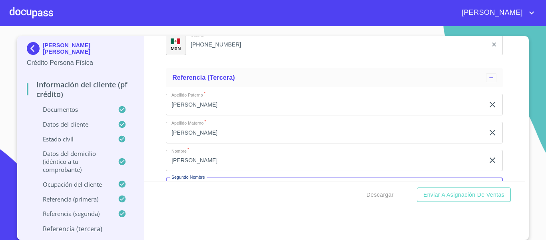
scroll to position [4209, 0]
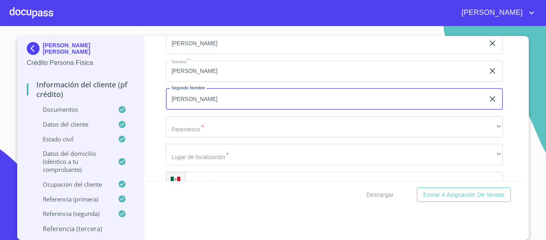
type input "[PERSON_NAME]"
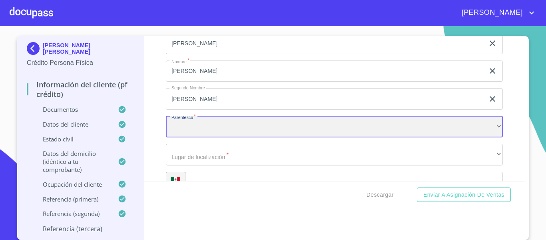
click at [210, 128] on div "​" at bounding box center [334, 127] width 337 height 22
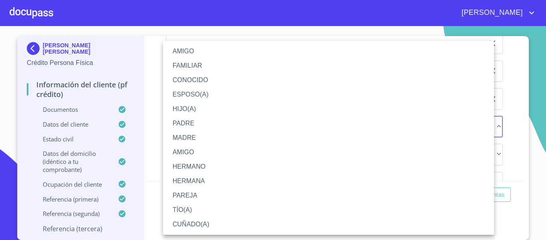
click at [210, 79] on li "CONOCIDO" at bounding box center [328, 80] width 331 height 14
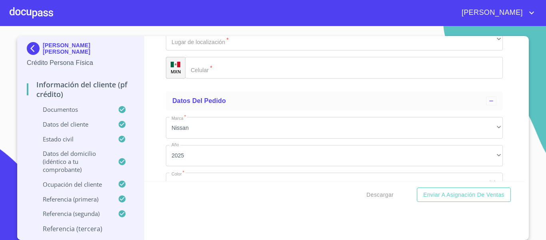
scroll to position [4329, 0]
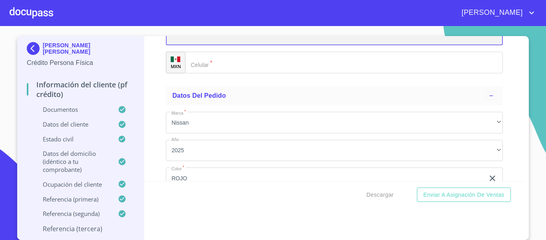
click at [222, 45] on div "​" at bounding box center [334, 35] width 337 height 22
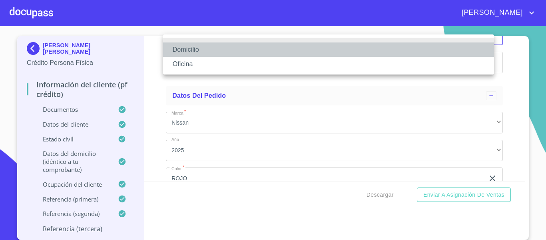
click at [212, 46] on li "Domicilio" at bounding box center [328, 49] width 331 height 14
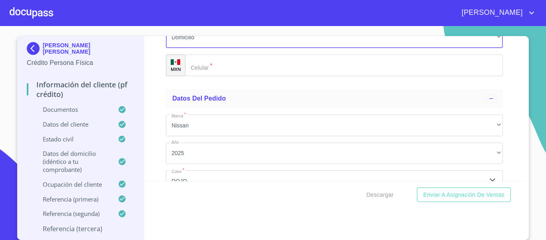
click at [251, 76] on input "Documento de identificación.   *" at bounding box center [344, 65] width 318 height 22
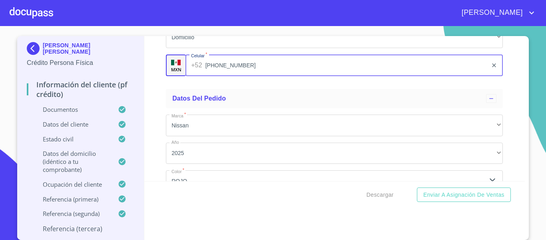
type input "[PHONE_NUMBER]"
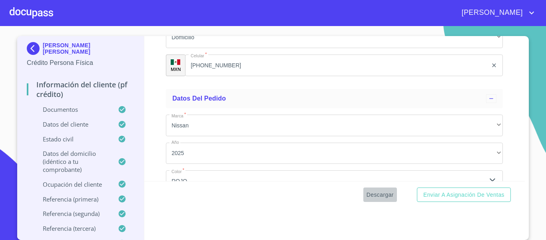
click at [377, 198] on span "Descargar" at bounding box center [380, 195] width 27 height 10
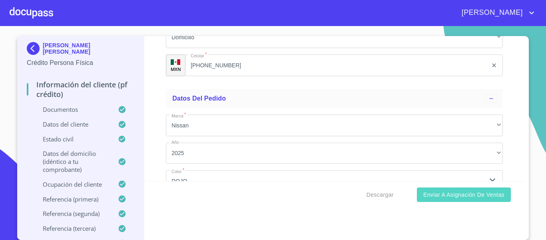
click at [440, 196] on span "Enviar a Asignación de Ventas" at bounding box center [463, 195] width 81 height 10
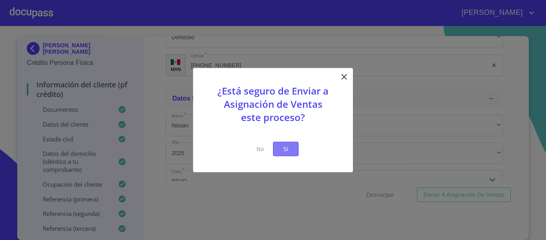
click at [289, 150] on span "Si" at bounding box center [286, 149] width 13 height 10
